Goal: Information Seeking & Learning: Learn about a topic

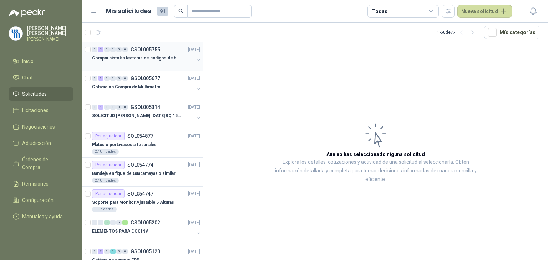
click at [135, 57] on p "Compra pistolas lectoras de codigos de barras" at bounding box center [136, 58] width 89 height 7
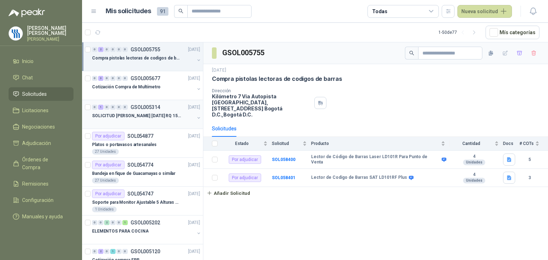
click at [149, 114] on p "SOLICITUD [PERSON_NAME] [DATE] RQ 15250" at bounding box center [136, 116] width 89 height 7
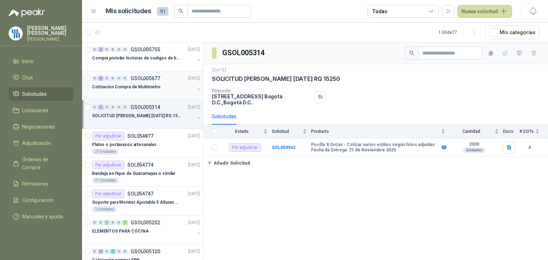
click at [151, 79] on p "GSOL005677" at bounding box center [146, 78] width 30 height 5
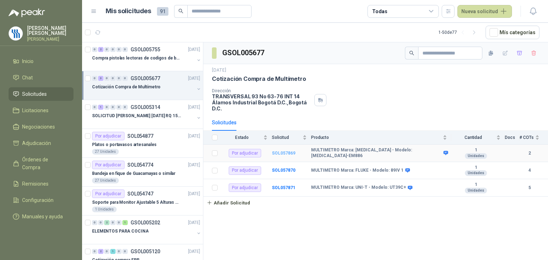
click at [288, 153] on b "SOL057869" at bounding box center [284, 153] width 24 height 5
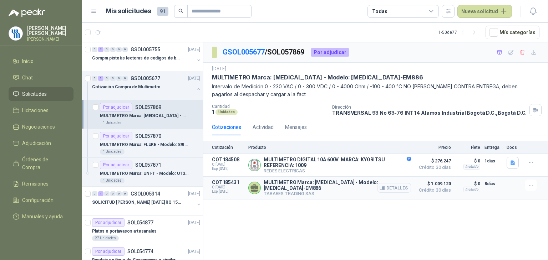
click at [391, 186] on button "Detalles" at bounding box center [394, 188] width 34 height 10
click at [395, 188] on button "Detalles" at bounding box center [394, 188] width 34 height 10
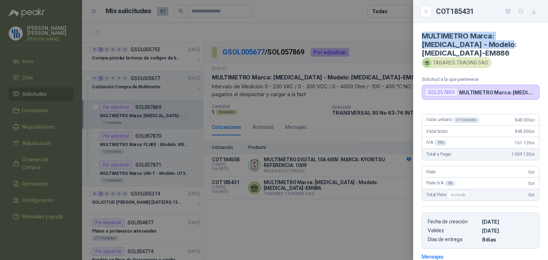
drag, startPoint x: 494, startPoint y: 44, endPoint x: 418, endPoint y: 37, distance: 76.3
click at [418, 37] on article "MULTIMETRO Marca: [MEDICAL_DATA] - Modelo: [MEDICAL_DATA]-EM886 [PERSON_NAME] T…" at bounding box center [480, 61] width 135 height 77
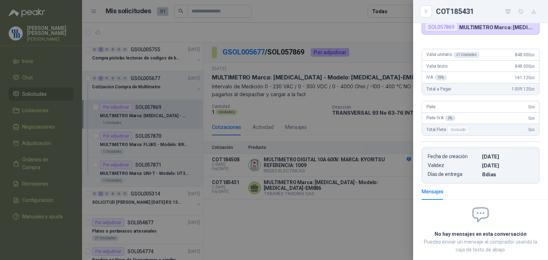
scroll to position [97, 0]
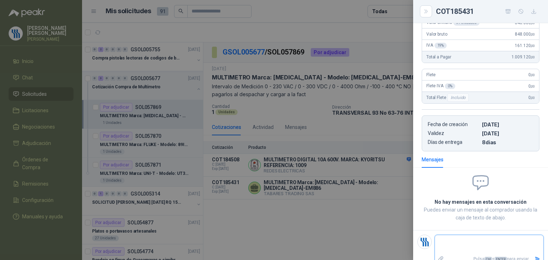
click at [463, 237] on textarea at bounding box center [489, 245] width 108 height 16
type textarea "*"
type textarea "**"
type textarea "***"
type textarea "****"
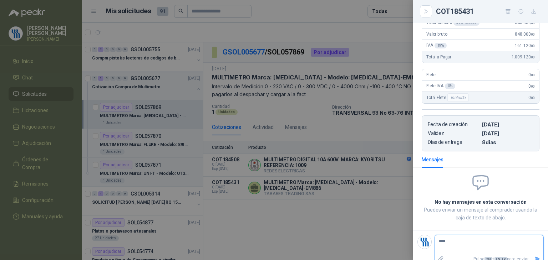
type textarea "****"
type textarea "******"
type textarea "*******"
type textarea "********"
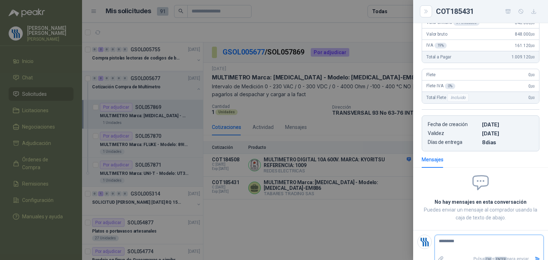
type textarea "********"
type textarea "********* **"
type textarea "********* ***"
type textarea "********* *****"
type textarea "********* ******"
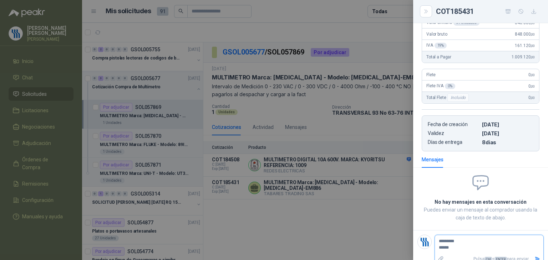
type textarea "********* *******"
type textarea "********* ********"
type textarea "********* *********"
type textarea "**********"
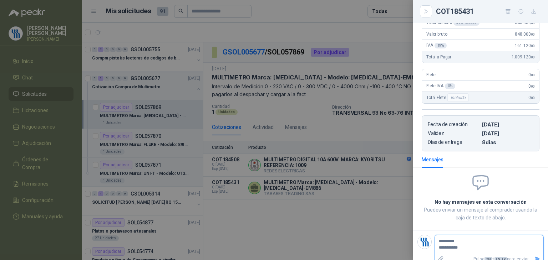
type textarea "**********"
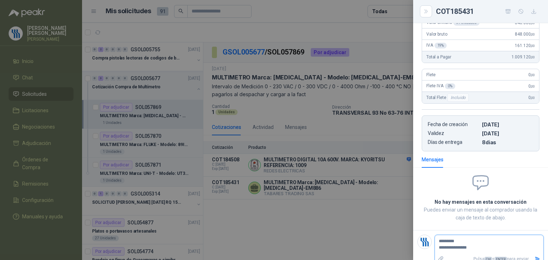
type textarea "**********"
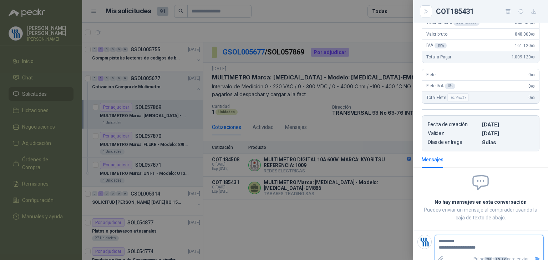
type textarea "**********"
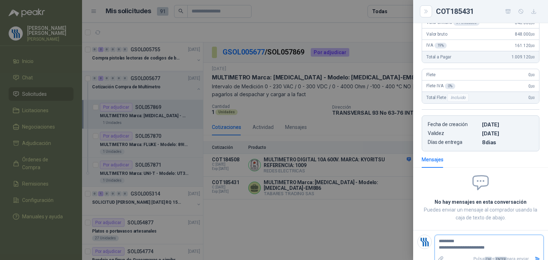
type textarea "**********"
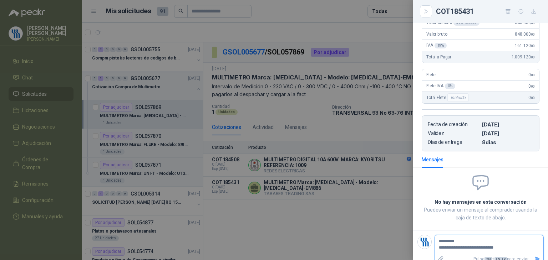
type textarea "**********"
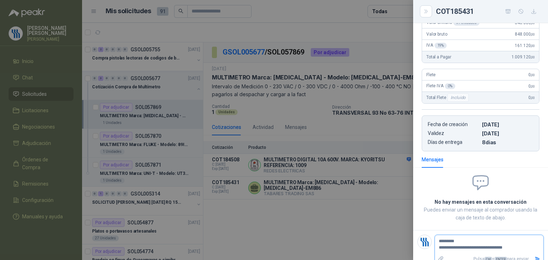
type textarea "**********"
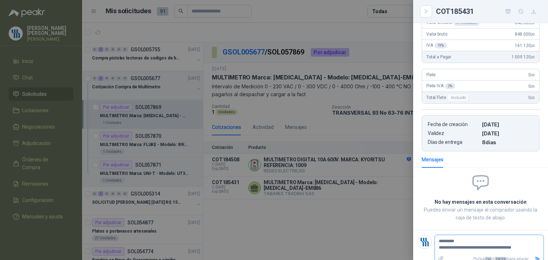
type textarea "**********"
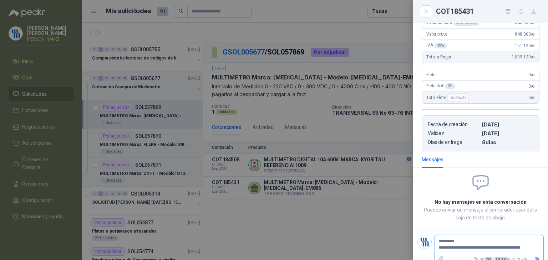
type textarea "**********"
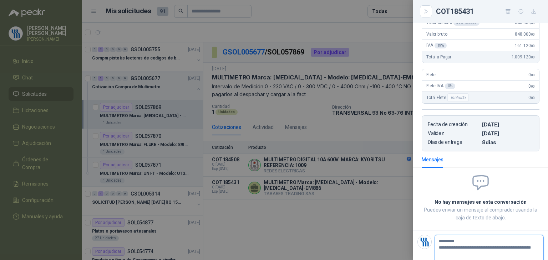
type textarea "**********"
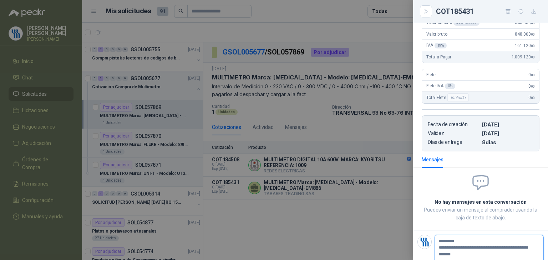
type textarea "**********"
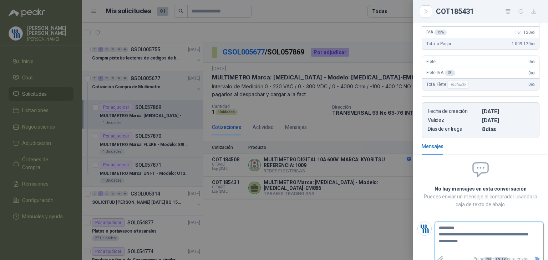
type textarea "**********"
click at [534, 256] on icon "Enviar" at bounding box center [537, 259] width 6 height 6
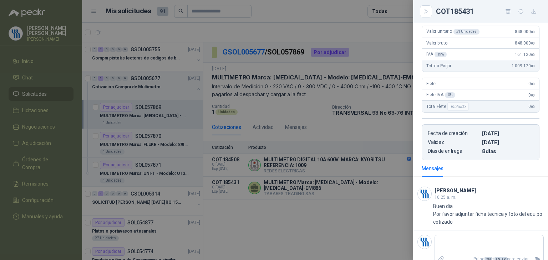
click at [356, 225] on div at bounding box center [274, 130] width 548 height 260
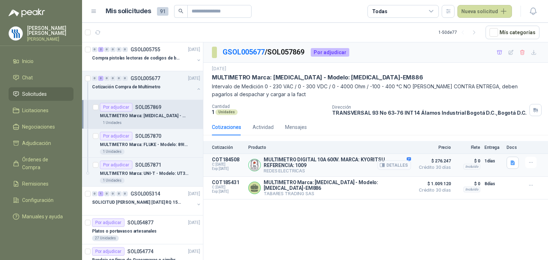
click at [384, 163] on icon "button" at bounding box center [382, 165] width 5 height 5
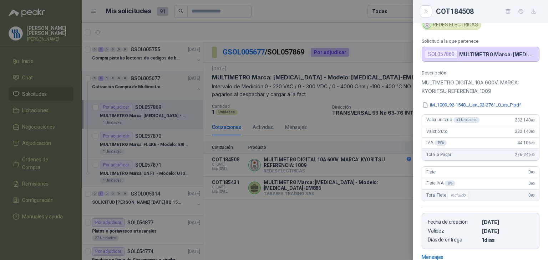
scroll to position [0, 0]
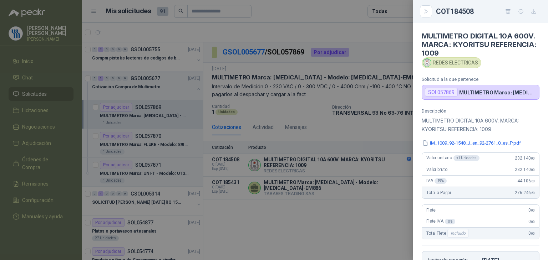
click at [158, 173] on div at bounding box center [274, 130] width 548 height 260
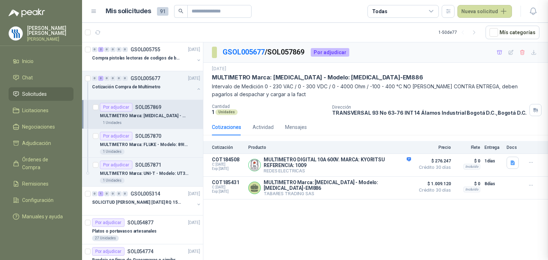
scroll to position [144, 0]
click at [158, 171] on p "MULTIMETRO Marca: UNI-T - Modelo: UT39C+" at bounding box center [144, 174] width 89 height 7
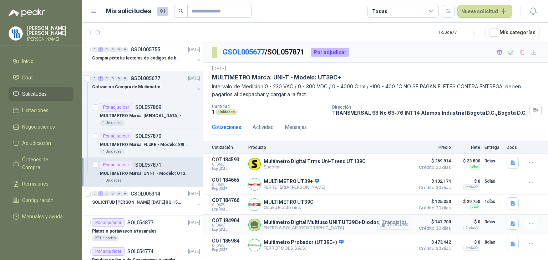
click at [398, 225] on button "Detalles" at bounding box center [394, 225] width 34 height 10
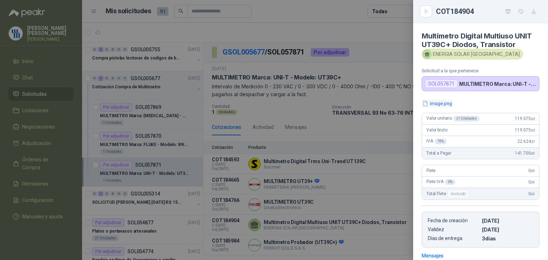
click at [439, 105] on button "image.png" at bounding box center [437, 103] width 31 height 7
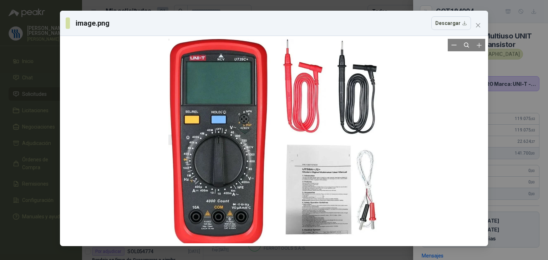
click at [322, 184] on div at bounding box center [273, 141] width 211 height 205
click at [523, 97] on div "image.png Descargar" at bounding box center [274, 130] width 548 height 260
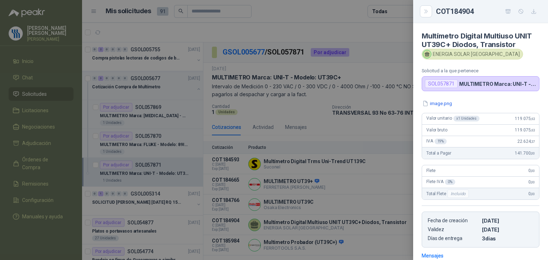
click at [380, 77] on div at bounding box center [274, 130] width 548 height 260
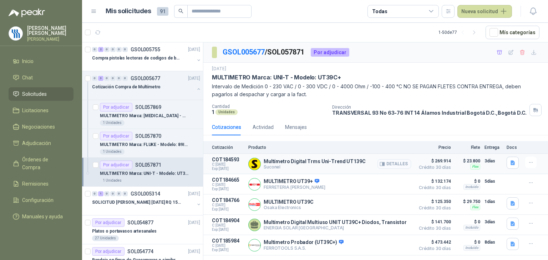
click at [392, 164] on button "Detalles" at bounding box center [394, 164] width 34 height 10
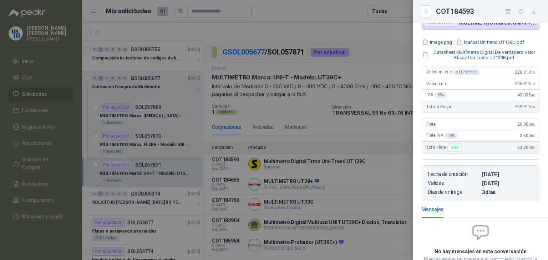
scroll to position [0, 0]
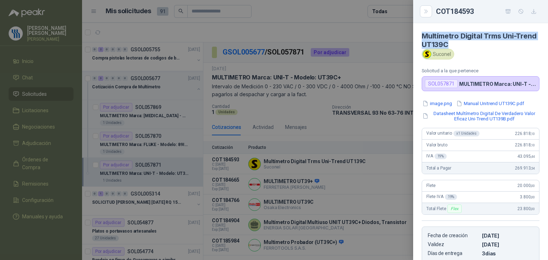
drag, startPoint x: 473, startPoint y: 43, endPoint x: 425, endPoint y: 35, distance: 48.5
click at [420, 37] on article "Multímetro Digital Trms Uni-Trend UT139C Suconel Solicitud a la que pertenece S…" at bounding box center [480, 57] width 135 height 68
copy h4 "Multímetro Digital Trms Uni-Trend UT139C"
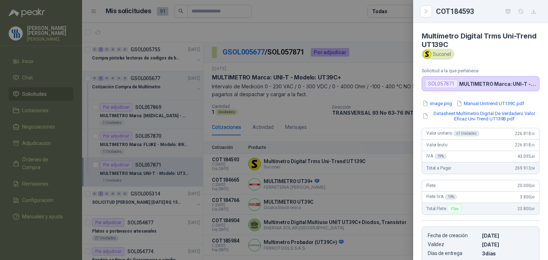
click at [335, 179] on div at bounding box center [274, 130] width 548 height 260
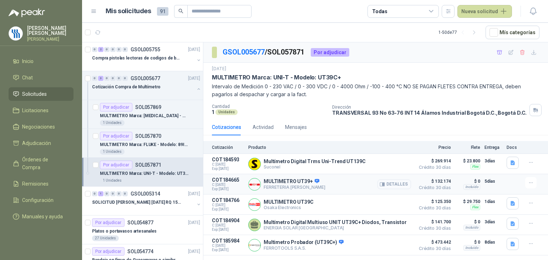
click at [400, 186] on button "Detalles" at bounding box center [394, 185] width 34 height 10
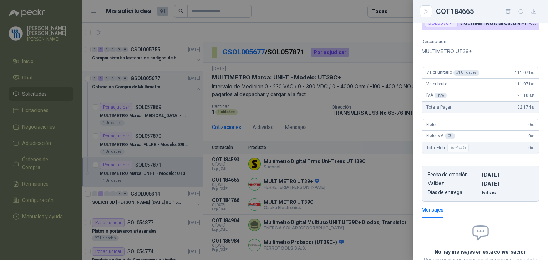
scroll to position [0, 0]
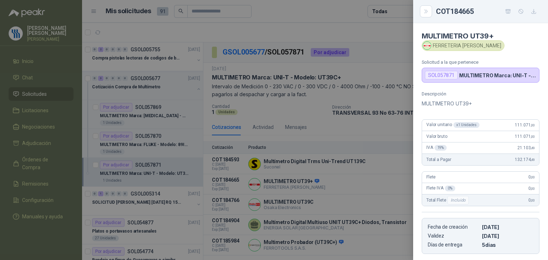
click at [354, 202] on div at bounding box center [274, 130] width 548 height 260
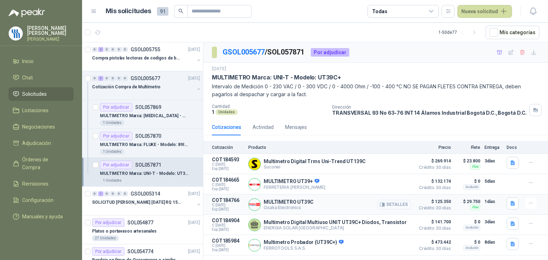
click at [406, 203] on button "Detalles" at bounding box center [394, 205] width 34 height 10
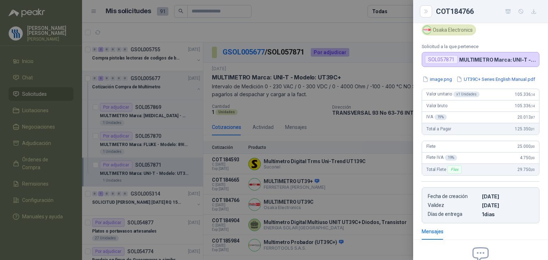
scroll to position [0, 0]
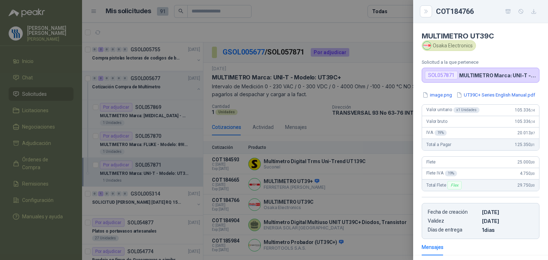
click at [365, 159] on div at bounding box center [274, 130] width 548 height 260
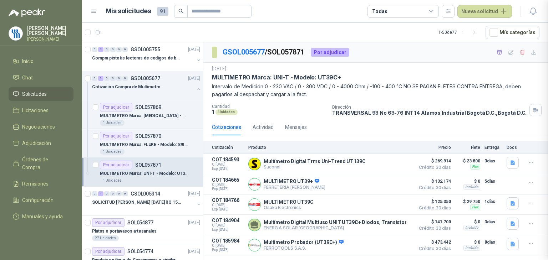
scroll to position [107, 0]
click at [402, 162] on button "Detalles" at bounding box center [394, 164] width 34 height 10
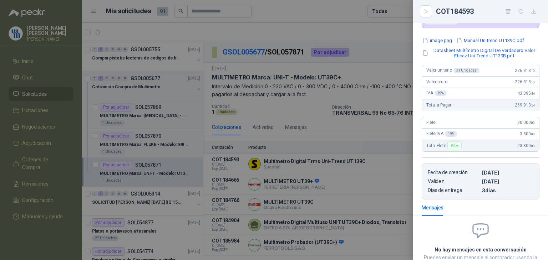
scroll to position [0, 0]
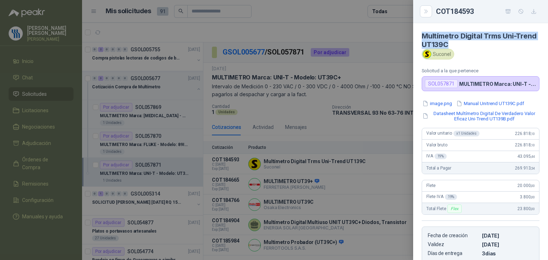
drag, startPoint x: 474, startPoint y: 44, endPoint x: 418, endPoint y: 39, distance: 55.8
click at [418, 39] on article "Multímetro Digital Trms Uni-Trend UT139C Suconel Solicitud a la que pertenece S…" at bounding box center [480, 57] width 135 height 68
copy h4 "Multímetro Digital Trms Uni-Trend UT139C"
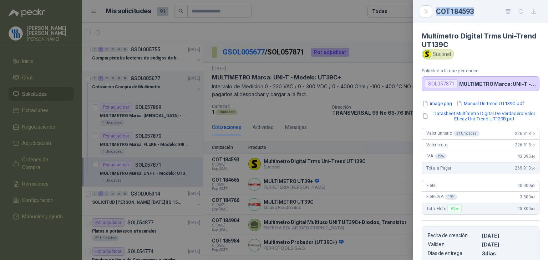
drag, startPoint x: 477, startPoint y: 9, endPoint x: 437, endPoint y: 15, distance: 40.7
click at [437, 15] on div "COT184593" at bounding box center [487, 11] width 103 height 11
copy div "COT184593"
click at [308, 50] on div at bounding box center [274, 130] width 548 height 260
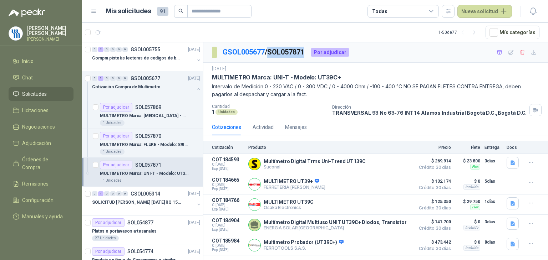
drag, startPoint x: 309, startPoint y: 52, endPoint x: 272, endPoint y: 55, distance: 37.6
click at [272, 55] on p "GSOL005677 / SOL057871" at bounding box center [264, 52] width 82 height 11
copy p "SOL057871"
click at [402, 164] on button "Detalles" at bounding box center [394, 164] width 34 height 10
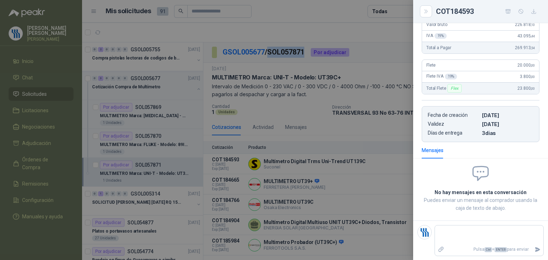
scroll to position [0, 0]
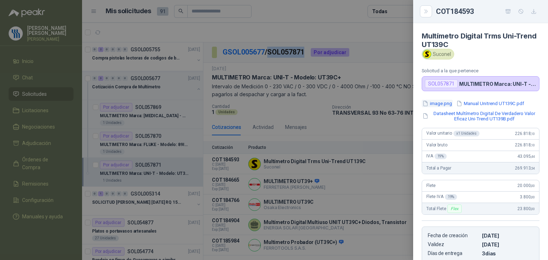
click at [438, 103] on button "image.png" at bounding box center [437, 103] width 31 height 7
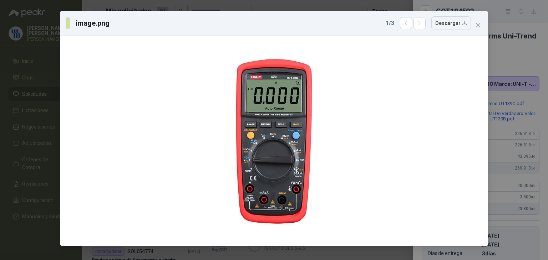
click at [507, 64] on div "image.png 1 / 3 Descargar" at bounding box center [274, 130] width 548 height 260
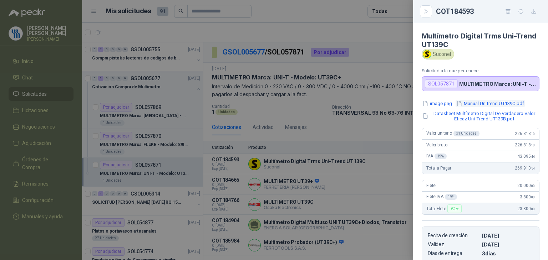
click at [486, 101] on button "Manual Unitrend UT139C.pdf" at bounding box center [490, 103] width 69 height 7
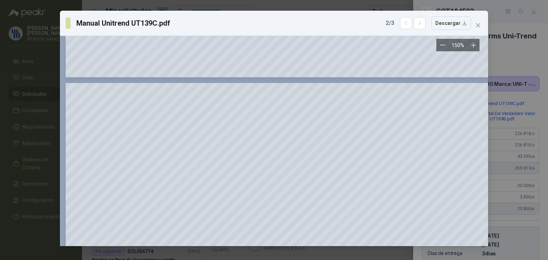
scroll to position [856, 0]
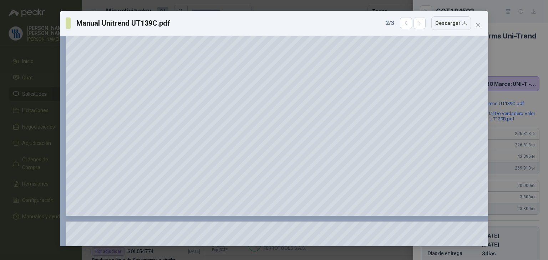
click at [502, 52] on div "Manual Unitrend UT139C.pdf 2 / 3 Descargar 150 %" at bounding box center [274, 130] width 548 height 260
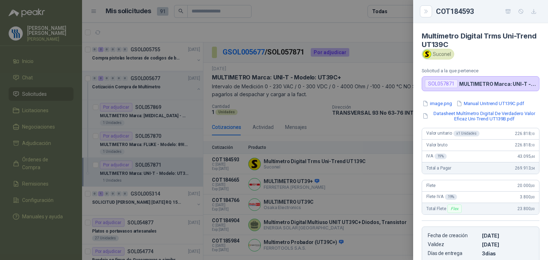
click at [502, 115] on button "Datasheet Multímetro Digital De Verdadero Valor Eficaz Uni-Trend UT139B.pdf" at bounding box center [481, 116] width 118 height 12
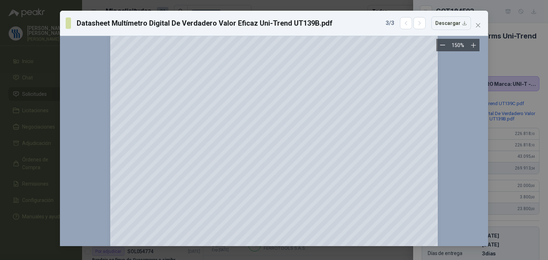
scroll to position [242, 0]
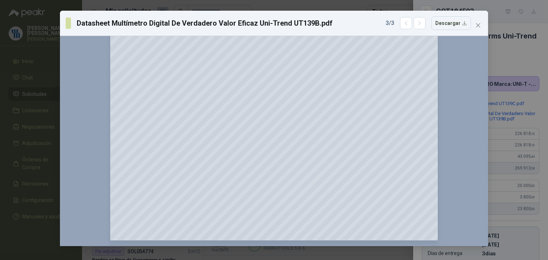
click at [530, 47] on div "Datasheet Multímetro Digital De Verdadero Valor Eficaz Uni-Trend UT139B.pdf 3 /…" at bounding box center [274, 130] width 548 height 260
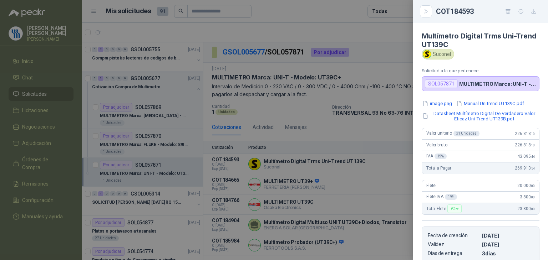
scroll to position [0, 0]
drag, startPoint x: 450, startPoint y: 54, endPoint x: 462, endPoint y: 57, distance: 12.5
click at [450, 55] on div "Suconel" at bounding box center [438, 54] width 32 height 11
click at [449, 55] on div "Suconel" at bounding box center [438, 54] width 32 height 11
copy div "Sucone"
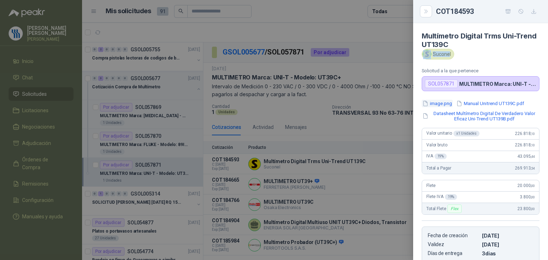
click at [441, 102] on button "image.png" at bounding box center [437, 103] width 31 height 7
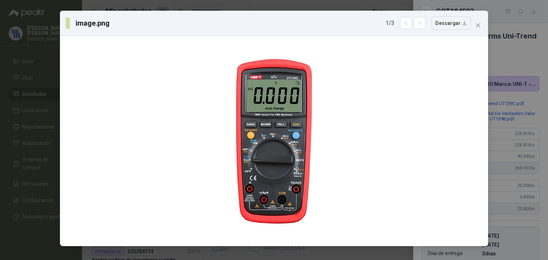
click at [512, 56] on div "image.png 1 / 3 Descargar" at bounding box center [274, 130] width 548 height 260
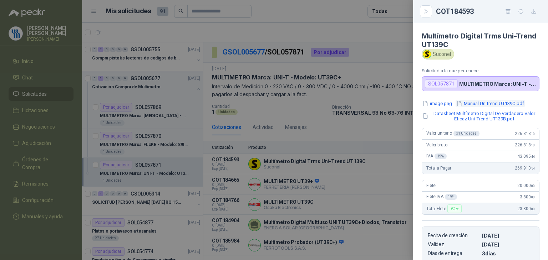
click at [487, 101] on button "Manual Unitrend UT139C.pdf" at bounding box center [490, 103] width 69 height 7
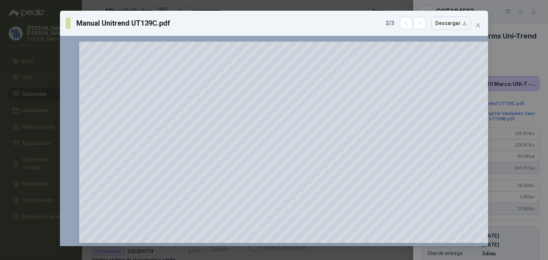
click at [512, 58] on div "Manual Unitrend UT139C.pdf 2 / 3 Descargar 150 %" at bounding box center [274, 130] width 548 height 260
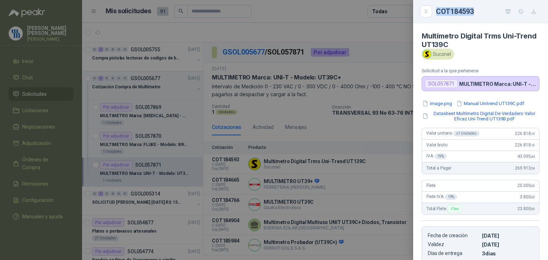
drag, startPoint x: 475, startPoint y: 12, endPoint x: 438, endPoint y: 12, distance: 37.5
click at [438, 12] on div "COT184593" at bounding box center [487, 11] width 103 height 11
copy div "COT184593"
click at [447, 103] on button "image.png" at bounding box center [437, 103] width 31 height 7
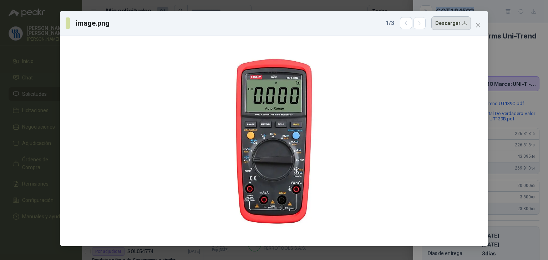
click at [465, 25] on button "Descargar" at bounding box center [451, 23] width 40 height 14
click at [508, 52] on div "image.png 1 / 3 Descargar" at bounding box center [274, 130] width 548 height 260
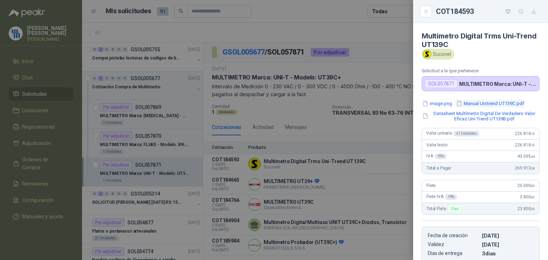
click at [479, 104] on button "Manual Unitrend UT139C.pdf" at bounding box center [490, 103] width 69 height 7
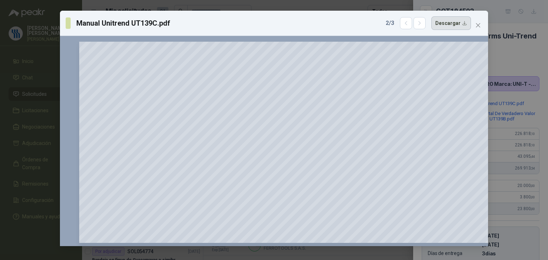
click at [465, 25] on button "Descargar" at bounding box center [451, 23] width 40 height 14
click at [515, 50] on div "Manual Unitrend UT139C.pdf 2 / 3 Descargar 150 %" at bounding box center [274, 130] width 548 height 260
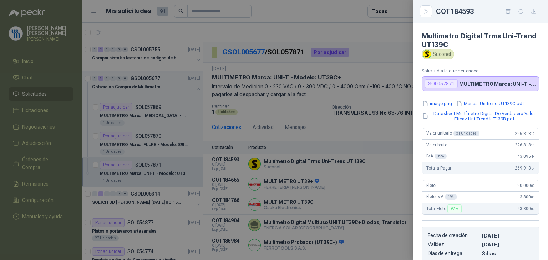
click at [475, 117] on button "Datasheet Multímetro Digital De Verdadero Valor Eficaz Uni-Trend UT139B.pdf" at bounding box center [481, 116] width 118 height 12
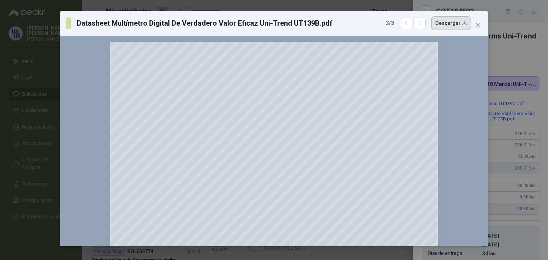
click at [465, 26] on button "Descargar" at bounding box center [451, 23] width 40 height 14
click at [511, 56] on div "Datasheet Multímetro Digital De Verdadero Valor Eficaz Uni-Trend UT139B.pdf 3 /…" at bounding box center [274, 130] width 548 height 260
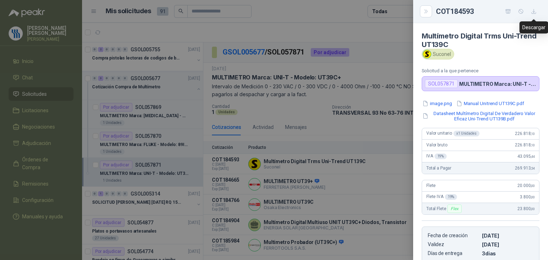
click at [535, 9] on icon "button" at bounding box center [534, 12] width 6 height 6
drag, startPoint x: 474, startPoint y: 12, endPoint x: 441, endPoint y: 15, distance: 33.7
click at [438, 13] on div "COT184593" at bounding box center [487, 11] width 103 height 11
click at [450, 53] on div "Suconel" at bounding box center [438, 54] width 32 height 11
drag, startPoint x: 500, startPoint y: 59, endPoint x: 479, endPoint y: 60, distance: 20.4
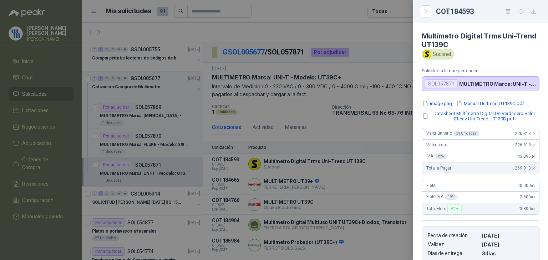
click at [495, 58] on div "Suconel" at bounding box center [481, 54] width 118 height 11
copy div "Suconel"
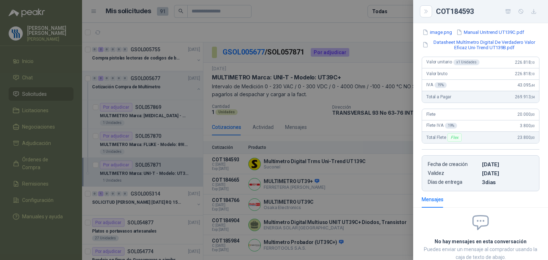
click at [349, 186] on div at bounding box center [274, 130] width 548 height 260
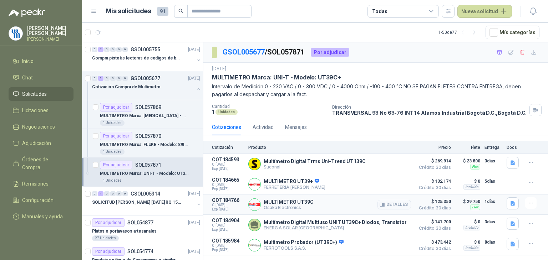
click at [338, 201] on div "MULTIMETRO UT39C Osaka Electronics Detalles" at bounding box center [329, 205] width 163 height 14
click at [400, 204] on button "Detalles" at bounding box center [394, 205] width 34 height 10
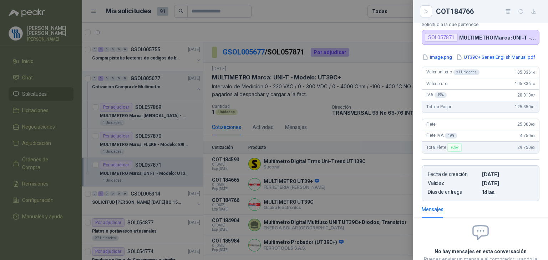
scroll to position [0, 0]
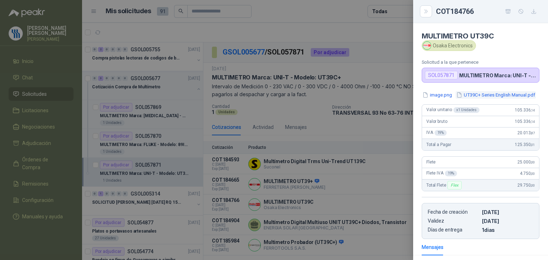
click at [456, 99] on button "UT39C+ Series English Manual.pdf" at bounding box center [496, 94] width 80 height 7
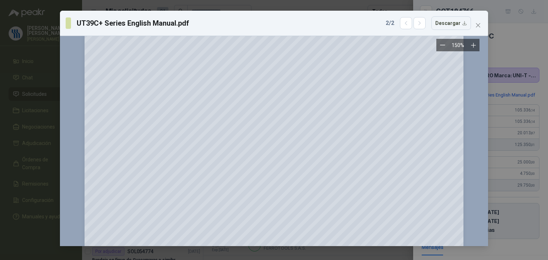
scroll to position [749, 0]
click at [517, 35] on div "UT39C+ Series English Manual.pdf 2 / 2 Descargar 150 %" at bounding box center [274, 130] width 548 height 260
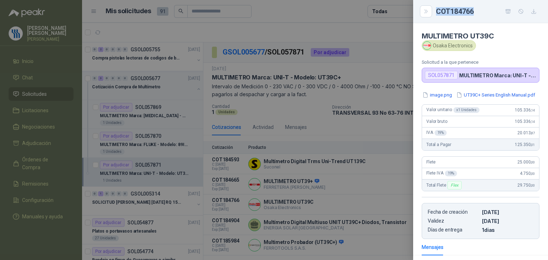
drag, startPoint x: 476, startPoint y: 10, endPoint x: 435, endPoint y: 13, distance: 40.4
click at [435, 13] on div "COT184766" at bounding box center [481, 11] width 118 height 11
copy div "COT184766"
click at [537, 9] on button "button" at bounding box center [533, 11] width 11 height 11
click at [532, 97] on div "image.png UT39C+ Series English Manual.pdf" at bounding box center [481, 94] width 118 height 7
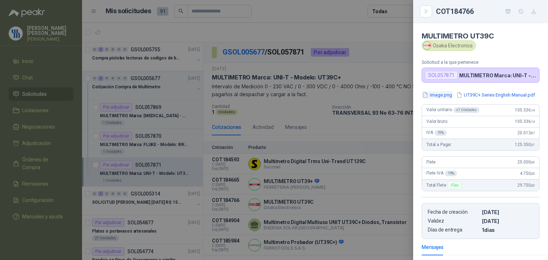
click at [438, 95] on button "image.png" at bounding box center [437, 94] width 31 height 7
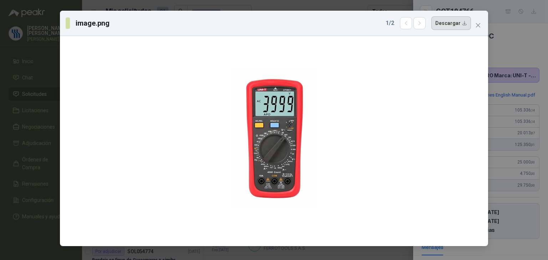
click at [464, 25] on button "Descargar" at bounding box center [451, 23] width 40 height 14
click at [515, 98] on div "image.png 1 / 2 Descargar" at bounding box center [274, 130] width 548 height 260
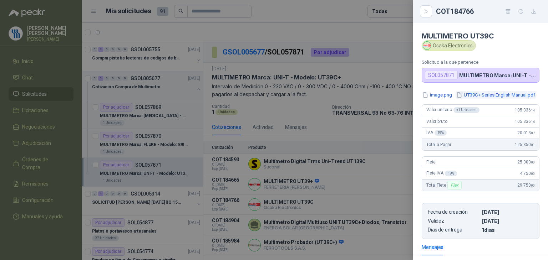
click at [486, 99] on button "UT39C+ Series English Manual.pdf" at bounding box center [496, 94] width 80 height 7
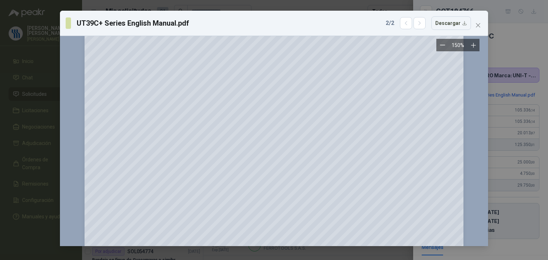
scroll to position [357, 0]
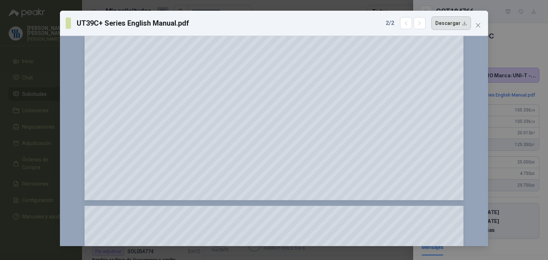
click at [465, 23] on button "Descargar" at bounding box center [451, 23] width 40 height 14
click at [529, 96] on div "UT39C+ Series English Manual.pdf 2 / 2 Descargar 150 %" at bounding box center [274, 130] width 548 height 260
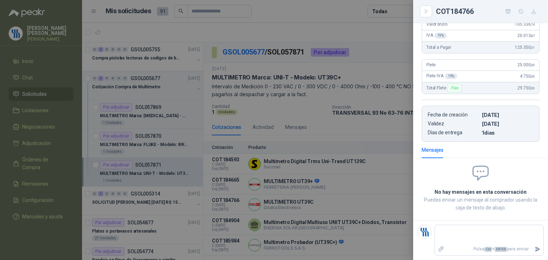
scroll to position [0, 0]
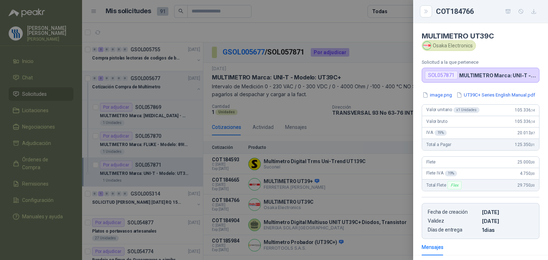
drag, startPoint x: 473, startPoint y: 45, endPoint x: 471, endPoint y: 49, distance: 5.0
click at [471, 49] on div "Osaka Electronics" at bounding box center [449, 45] width 54 height 11
click at [481, 45] on div "Osaka Electronics" at bounding box center [481, 45] width 118 height 11
drag, startPoint x: 496, startPoint y: 35, endPoint x: 425, endPoint y: 49, distance: 72.6
click at [425, 49] on div "MULTIMETRO UT39C Osaka Electronics" at bounding box center [481, 41] width 118 height 19
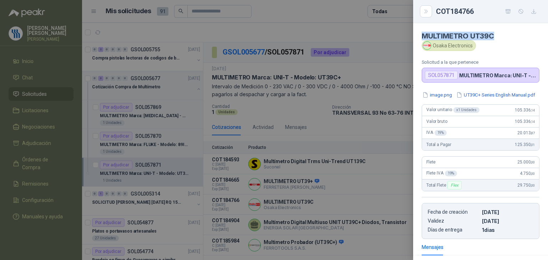
drag, startPoint x: 422, startPoint y: 33, endPoint x: 494, endPoint y: 25, distance: 72.9
click at [494, 25] on article "MULTIMETRO UT39C Osaka Electronics Solicitud a la que pertenece SOL057871 MULTI…" at bounding box center [480, 53] width 135 height 60
copy h4 "MULTIMETRO UT39C"
drag, startPoint x: 478, startPoint y: 13, endPoint x: 438, endPoint y: 11, distance: 40.3
click at [437, 12] on div "COT184766" at bounding box center [487, 11] width 103 height 11
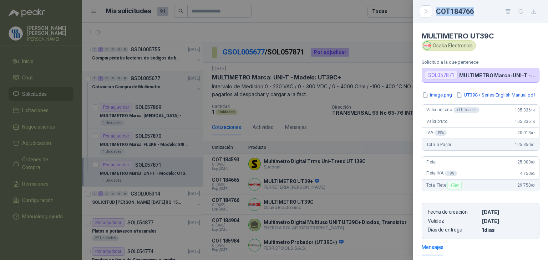
copy div "COT184766"
click at [298, 54] on div at bounding box center [274, 130] width 548 height 260
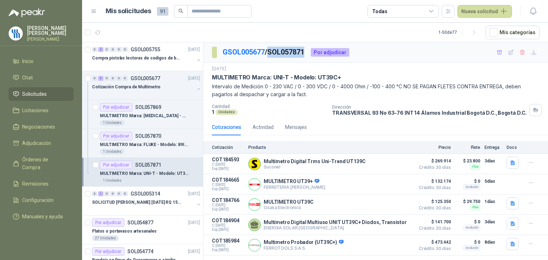
drag, startPoint x: 304, startPoint y: 51, endPoint x: 273, endPoint y: 54, distance: 31.6
click at [273, 54] on p "GSOL005677 / SOL057871" at bounding box center [264, 52] width 82 height 11
click at [387, 206] on button "Detalles" at bounding box center [394, 205] width 34 height 10
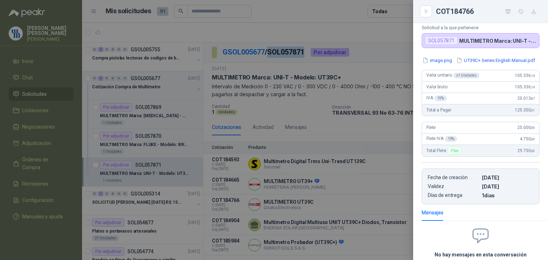
scroll to position [0, 0]
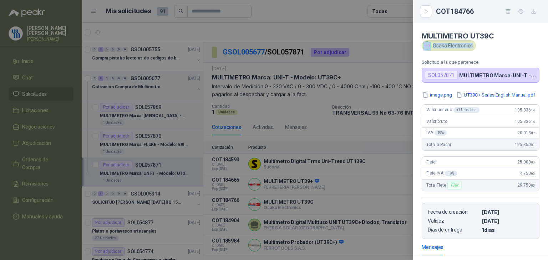
drag, startPoint x: 472, startPoint y: 45, endPoint x: 472, endPoint y: 52, distance: 7.9
click at [473, 51] on article "MULTIMETRO UT39C Osaka Electronics Solicitud a la que pertenece SOL057871 MULTI…" at bounding box center [480, 53] width 135 height 60
click at [456, 99] on button "UT39C+ Series English Manual.pdf" at bounding box center [496, 94] width 80 height 7
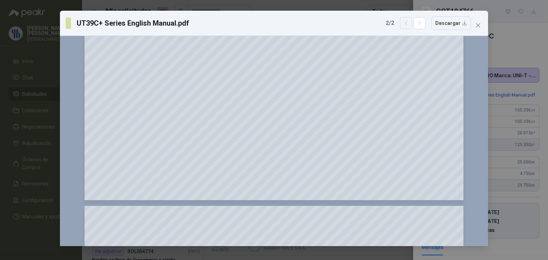
click at [406, 20] on button "button" at bounding box center [406, 23] width 12 height 12
